Goal: Task Accomplishment & Management: Complete application form

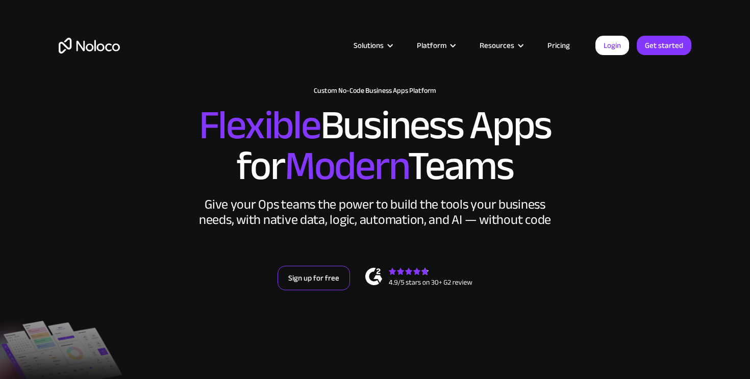
click at [335, 272] on link "Sign up for free" at bounding box center [314, 278] width 72 height 24
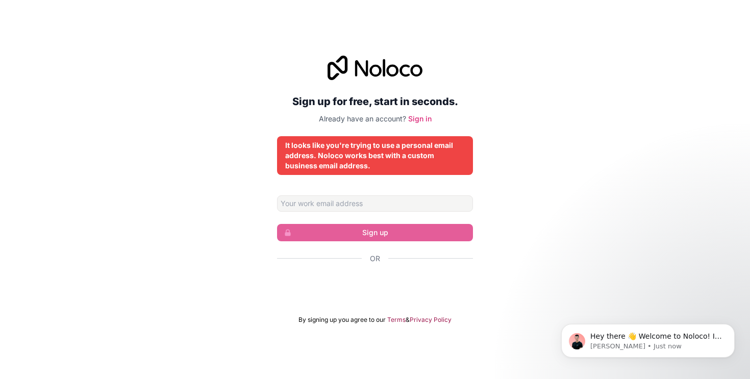
click at [494, 164] on div "Sign up for free, start in seconds. Already have an account? Sign in It looks l…" at bounding box center [375, 189] width 750 height 297
click at [339, 210] on input "Email address" at bounding box center [375, 203] width 196 height 16
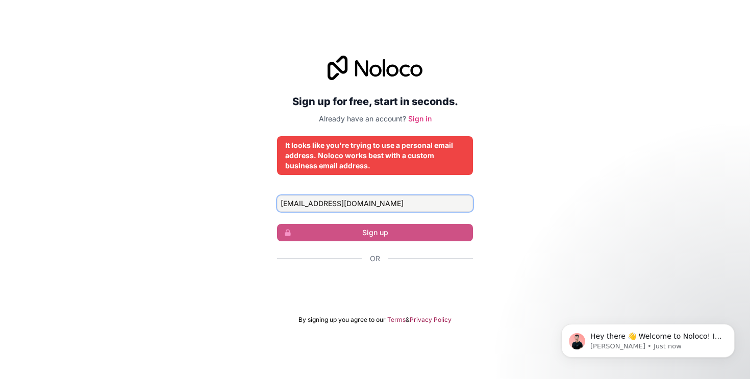
type input "[EMAIL_ADDRESS][DOMAIN_NAME]"
click at [461, 202] on input "[EMAIL_ADDRESS][DOMAIN_NAME]" at bounding box center [375, 203] width 196 height 16
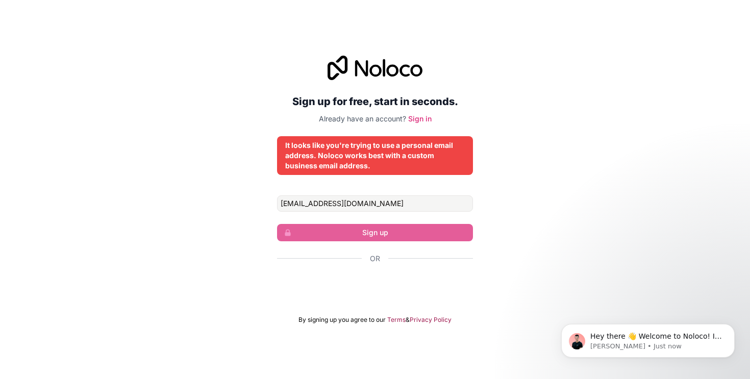
click at [407, 241] on form "[EMAIL_ADDRESS][DOMAIN_NAME] Sign up Or By signing up you agree to our Terms & …" at bounding box center [375, 259] width 196 height 129
click at [365, 207] on input "[EMAIL_ADDRESS][DOMAIN_NAME]" at bounding box center [375, 203] width 196 height 16
